Goal: Transaction & Acquisition: Purchase product/service

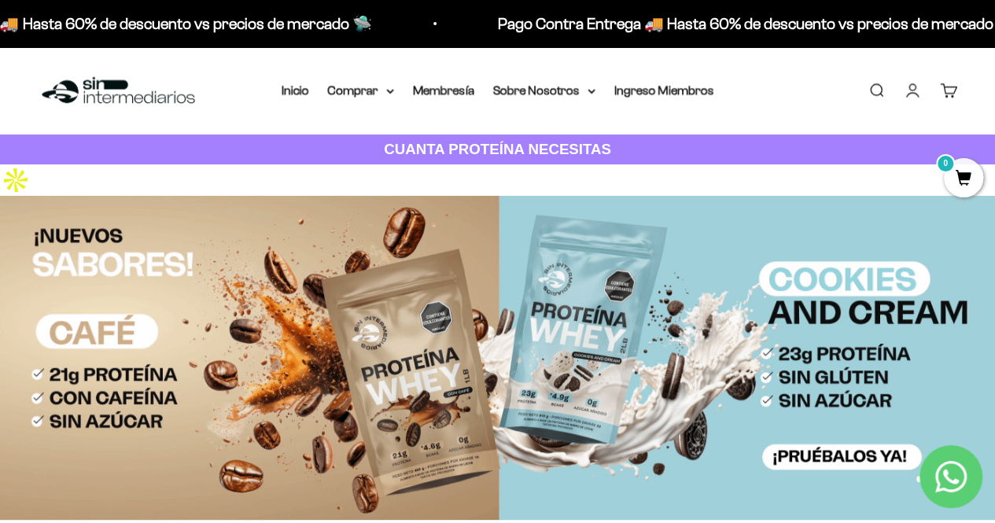
click at [919, 99] on link "Iniciar sesión" at bounding box center [912, 90] width 17 height 17
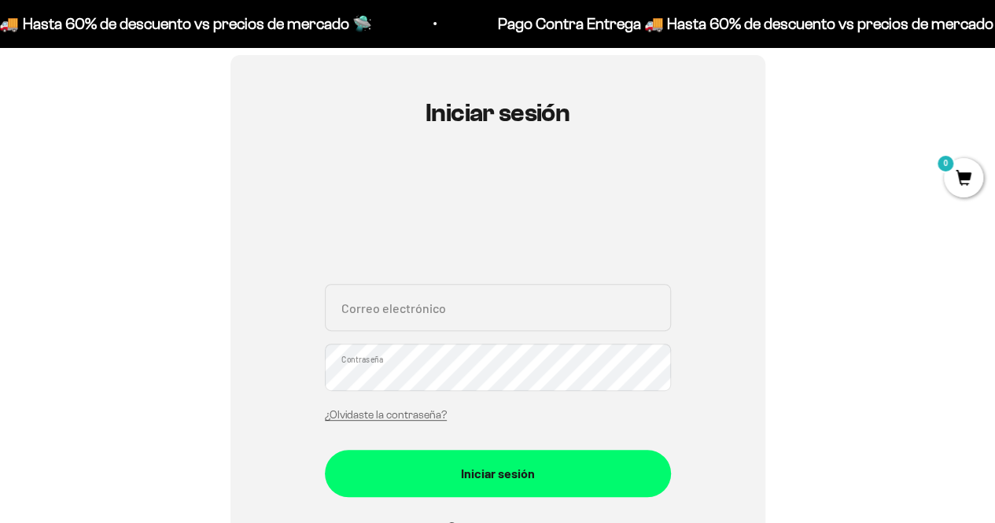
scroll to position [200, 0]
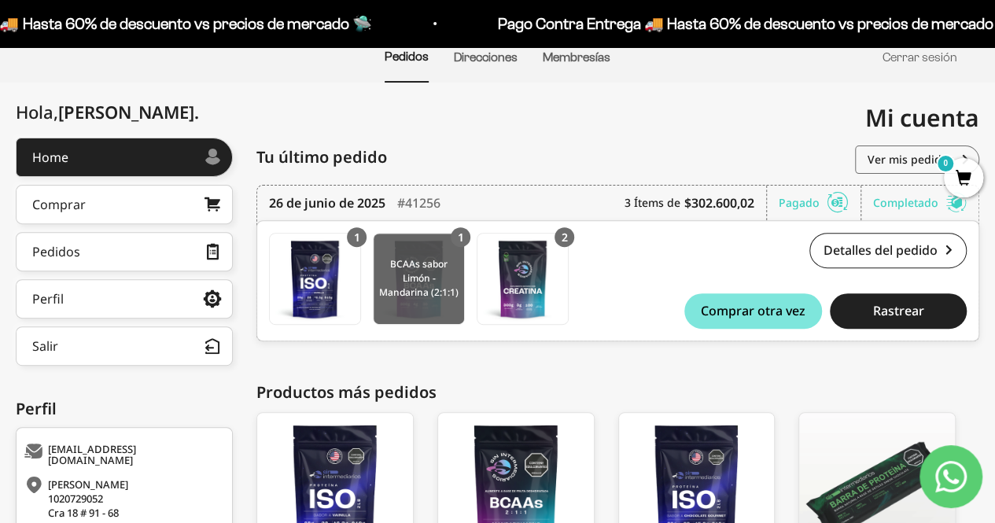
scroll to position [302, 0]
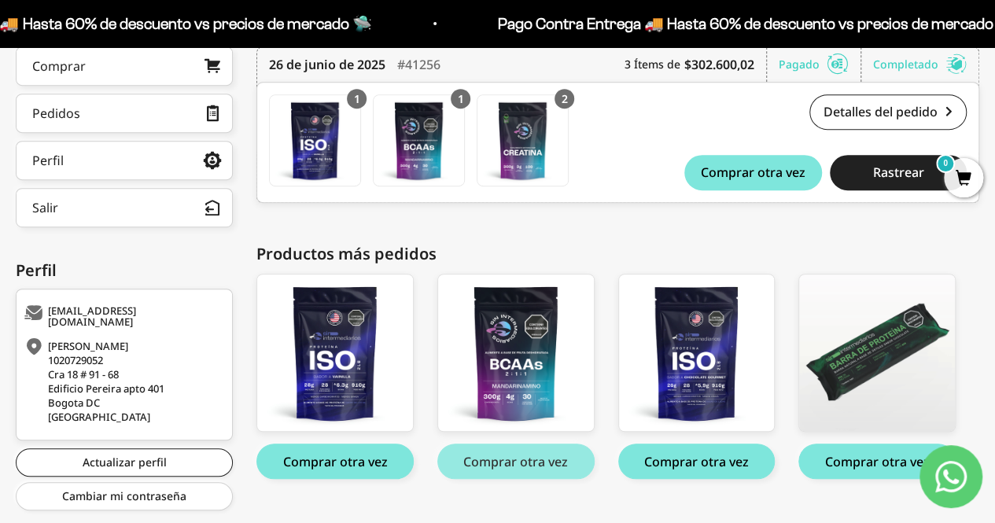
click at [522, 444] on button "Comprar otra vez" at bounding box center [515, 461] width 157 height 35
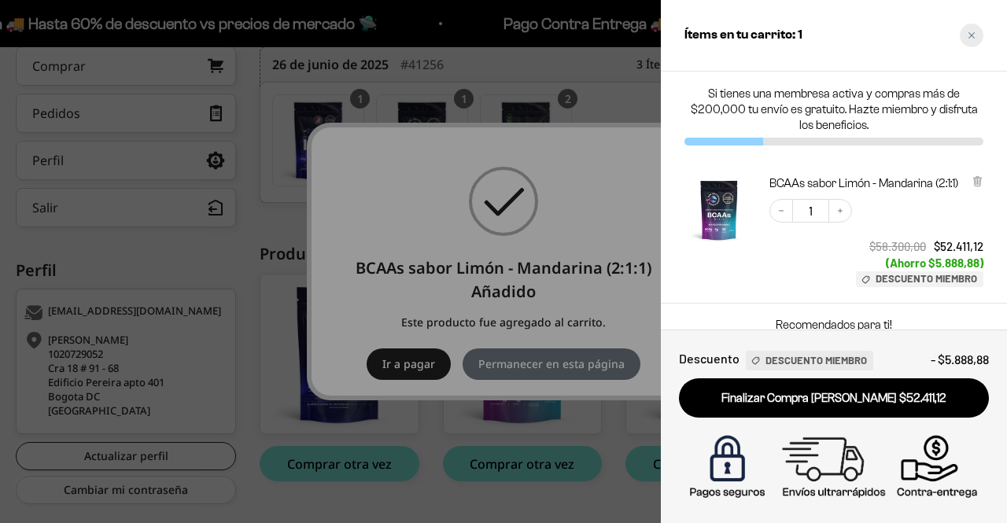
click at [982, 34] on div "Close cart" at bounding box center [971, 36] width 24 height 24
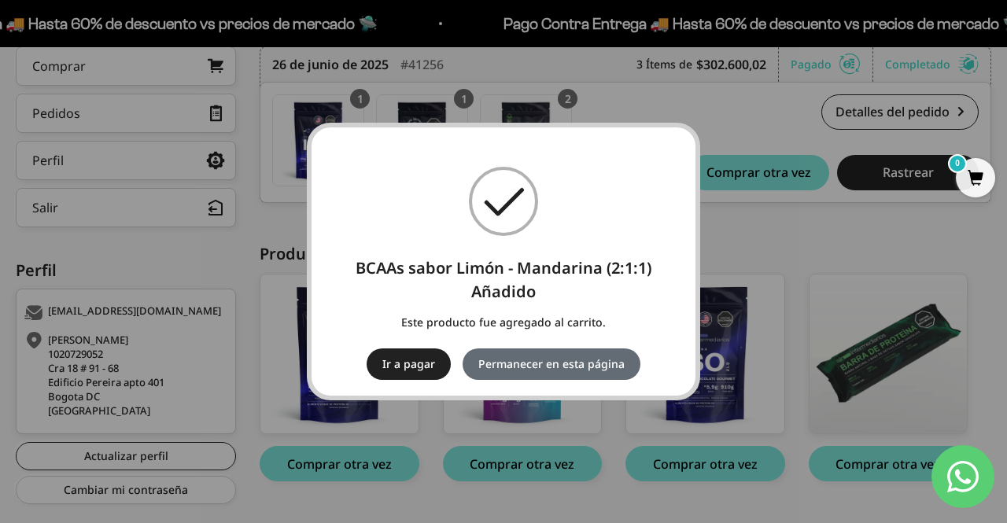
click at [528, 369] on button "Permanecer en esta página" at bounding box center [551, 363] width 178 height 31
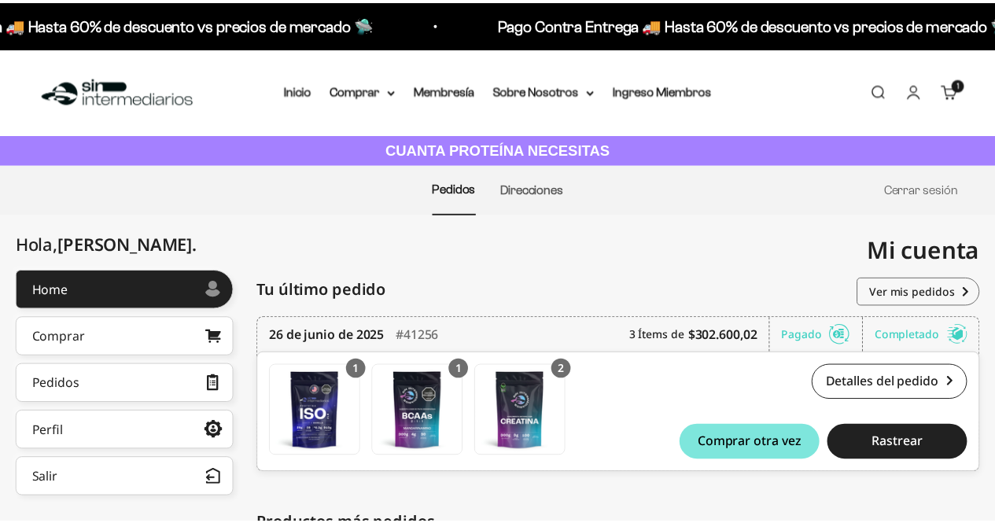
scroll to position [302, 0]
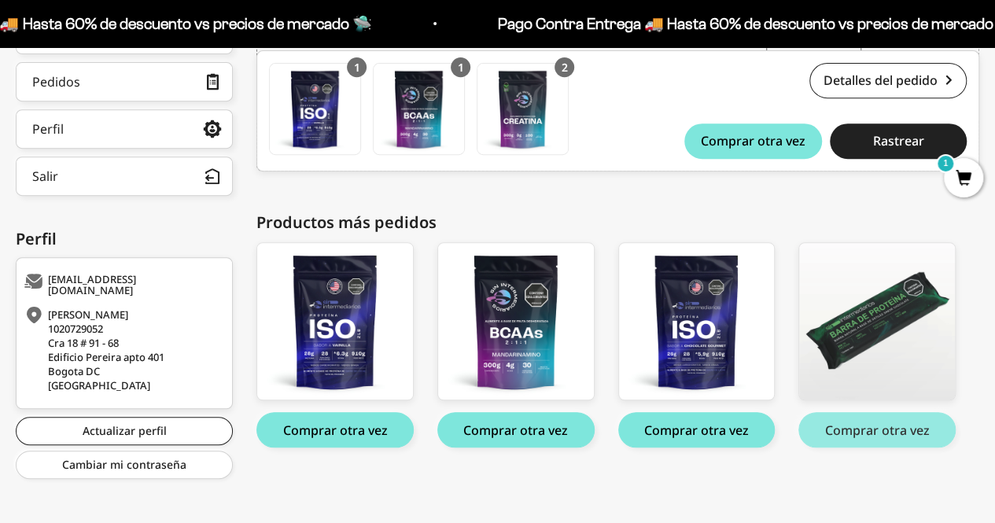
click at [850, 418] on button "Comprar otra vez" at bounding box center [876, 429] width 157 height 35
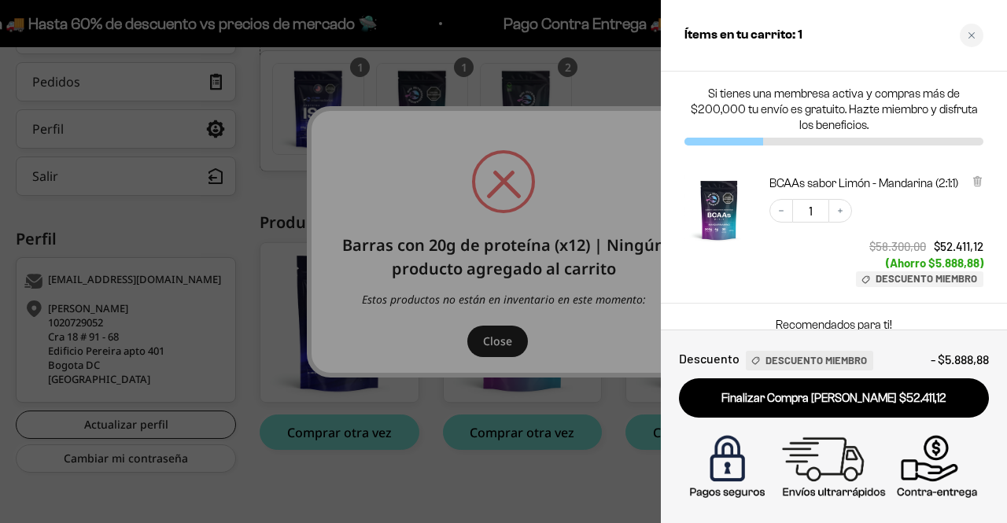
click at [517, 345] on div at bounding box center [503, 261] width 1007 height 523
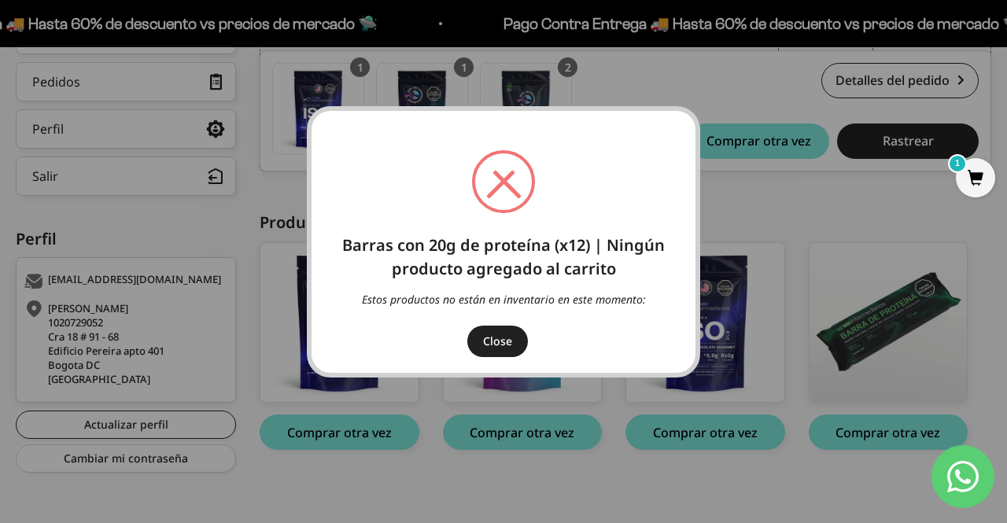
click at [503, 332] on button "Close" at bounding box center [497, 341] width 61 height 31
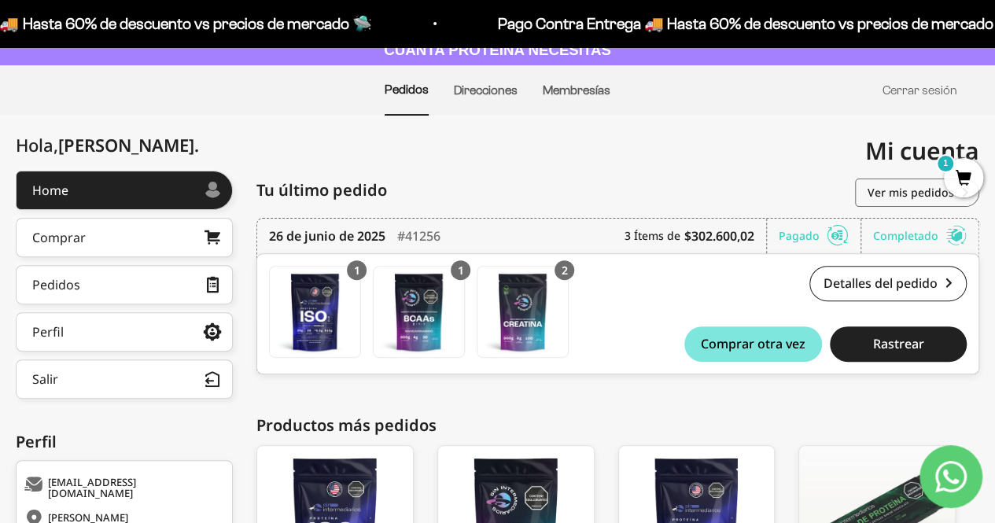
scroll to position [0, 0]
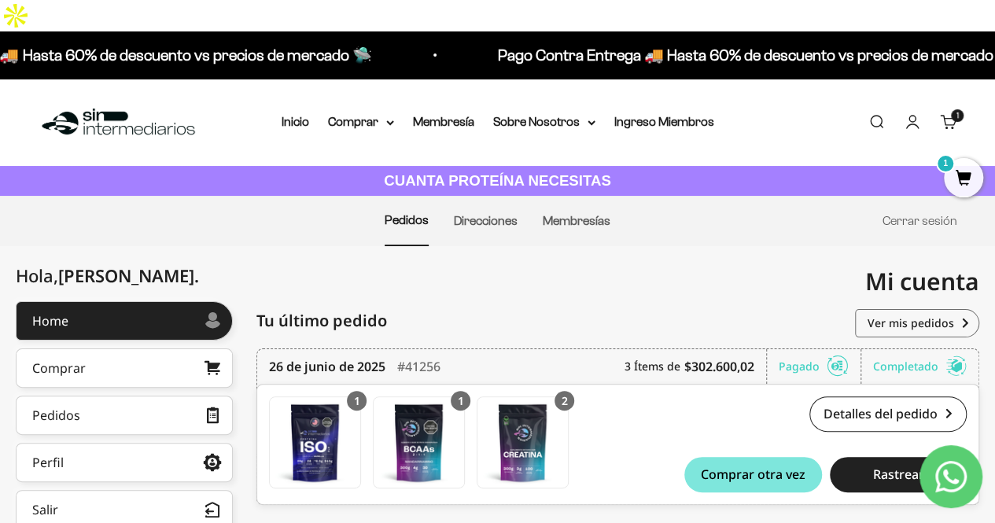
click at [351, 102] on div "Menú Buscar Inicio Comprar Proteínas Ver Todos Whey Iso Vegan Pancakes Pre-Entr…" at bounding box center [497, 122] width 995 height 87
click at [356, 112] on summary "Comprar" at bounding box center [361, 122] width 66 height 20
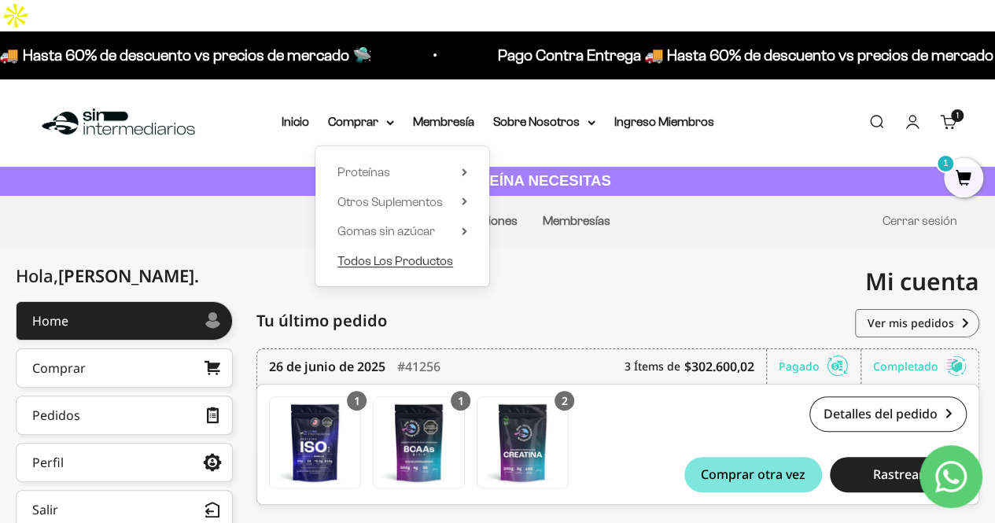
click at [363, 251] on span "Todos Los Productos" at bounding box center [395, 261] width 116 height 20
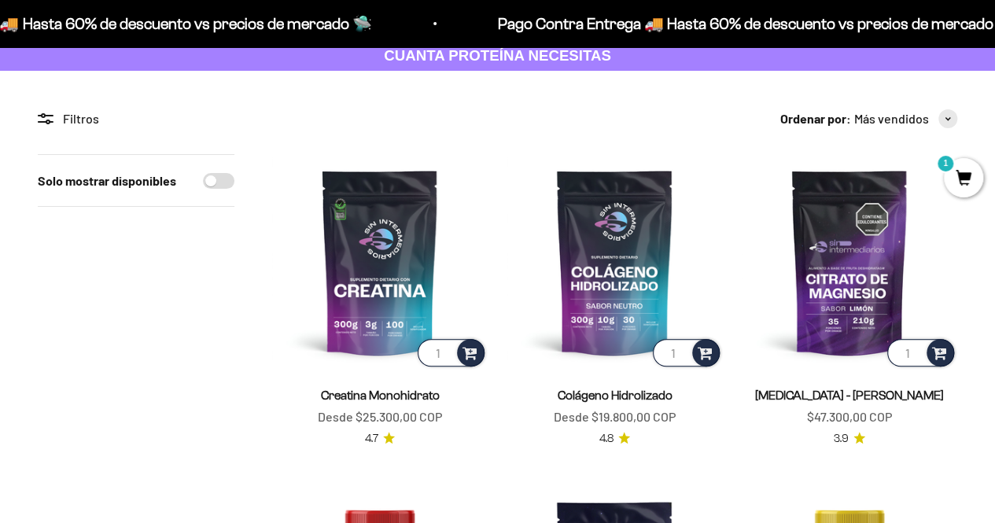
scroll to position [94, 0]
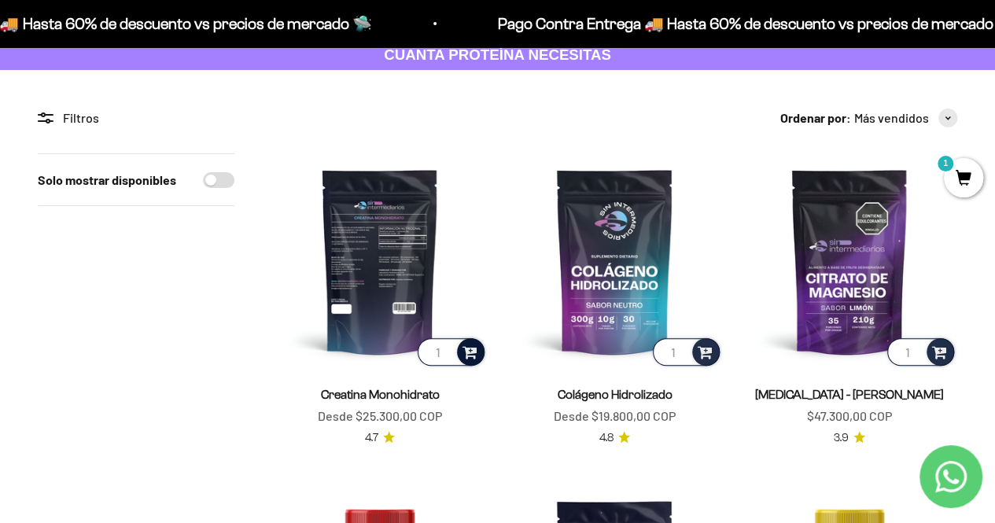
click at [479, 352] on div at bounding box center [471, 352] width 28 height 28
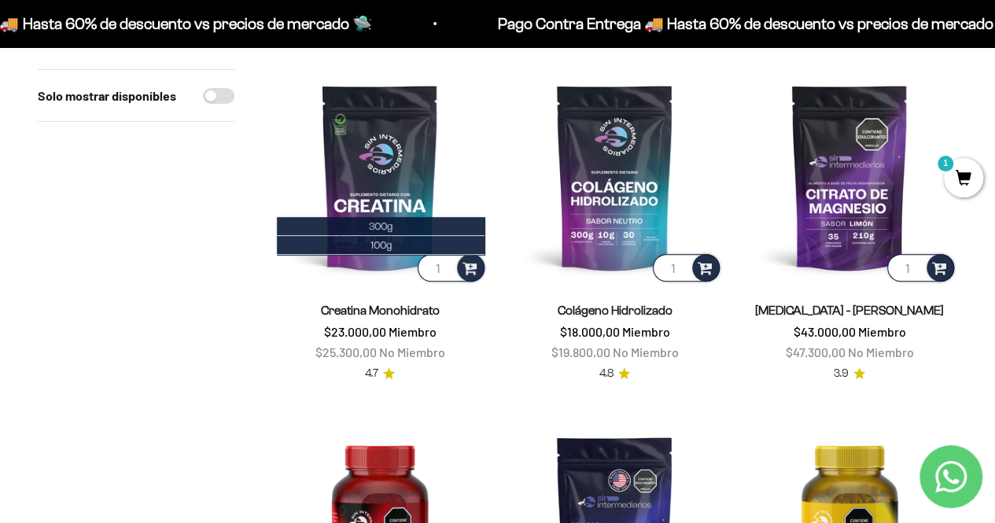
scroll to position [276, 0]
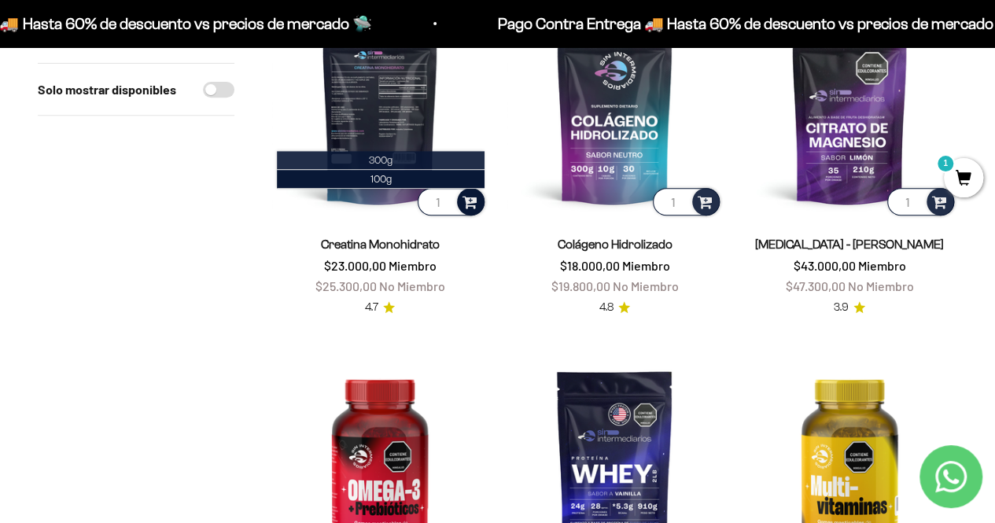
click at [372, 154] on span "300g" at bounding box center [381, 160] width 24 height 12
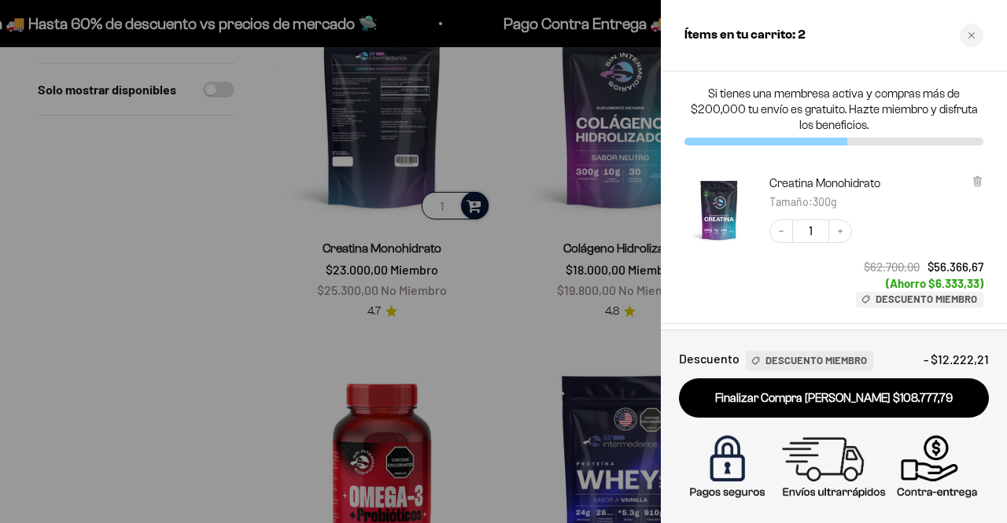
click at [186, 364] on div at bounding box center [503, 261] width 1007 height 523
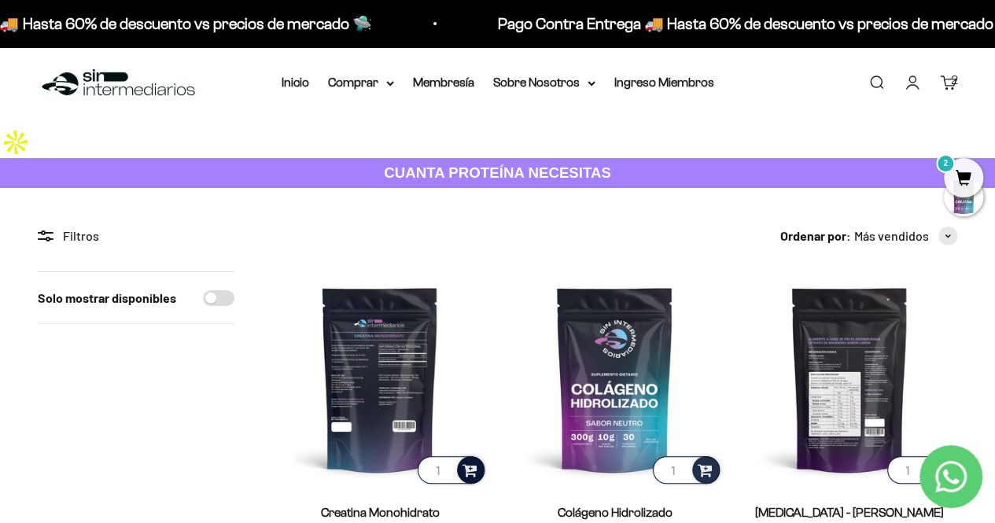
scroll to position [9, 0]
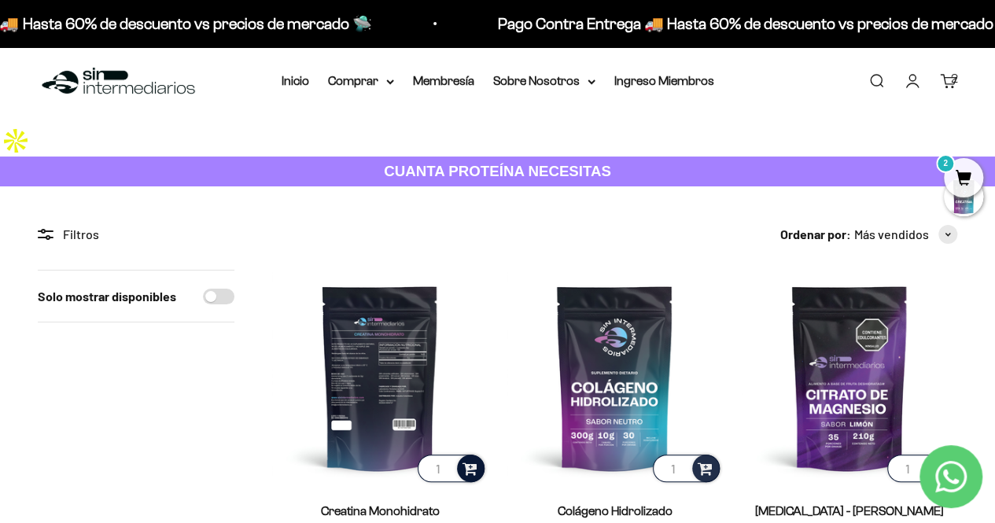
click at [952, 177] on span "2" at bounding box center [963, 177] width 39 height 39
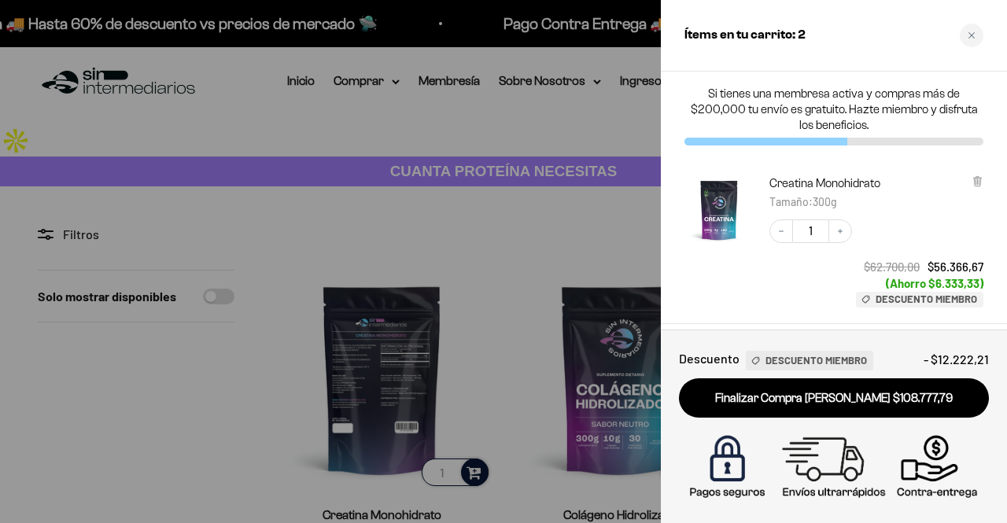
click at [440, 187] on div at bounding box center [503, 261] width 1007 height 523
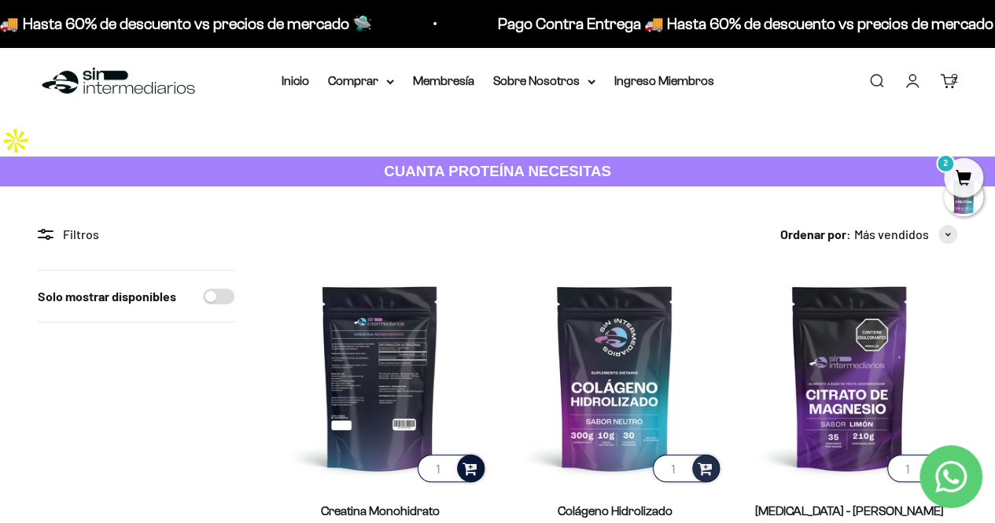
click at [465, 452] on img at bounding box center [379, 377] width 215 height 215
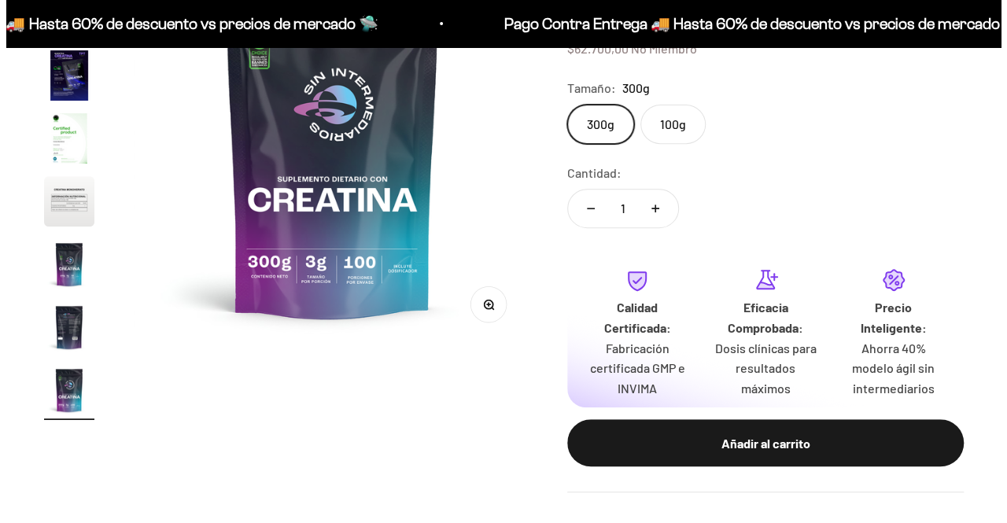
scroll to position [263, 0]
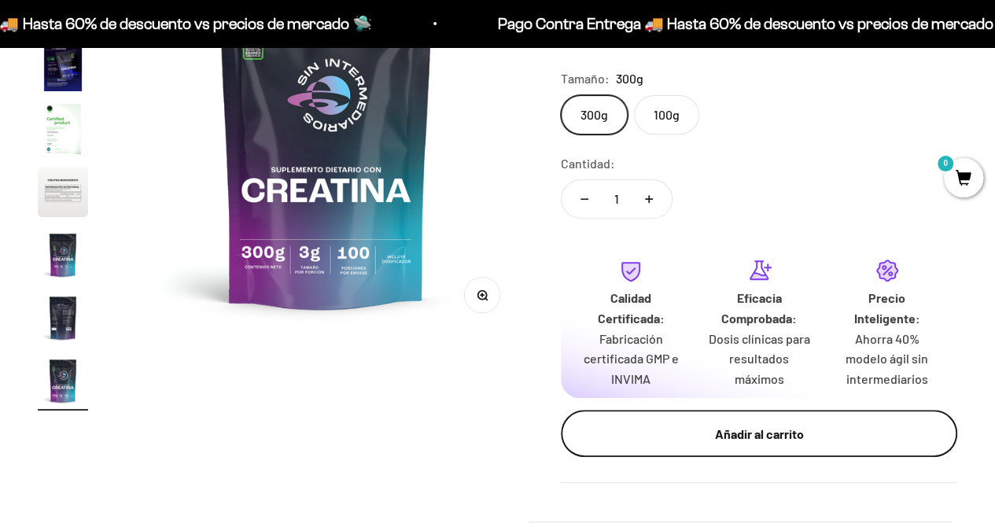
click at [682, 445] on button "Añadir al carrito" at bounding box center [759, 433] width 396 height 47
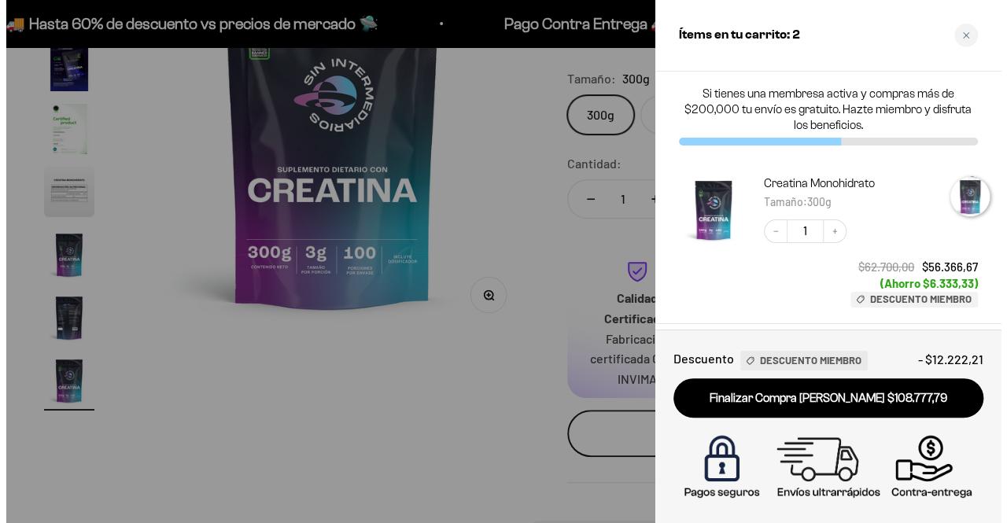
scroll to position [0, 3301]
